Goal: Task Accomplishment & Management: Manage account settings

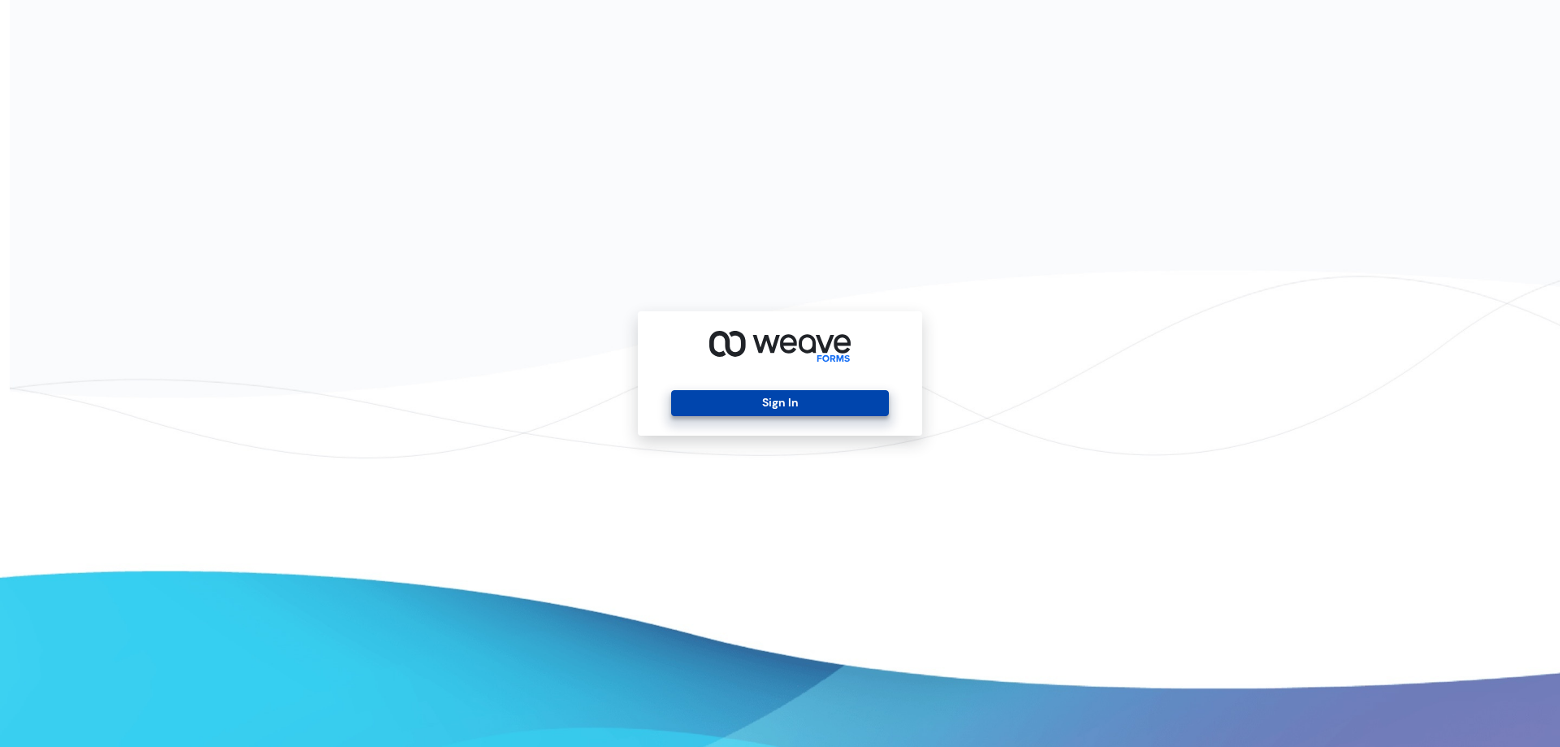
click at [766, 393] on button "Sign In" at bounding box center [779, 403] width 217 height 26
